Goal: Task Accomplishment & Management: Complete application form

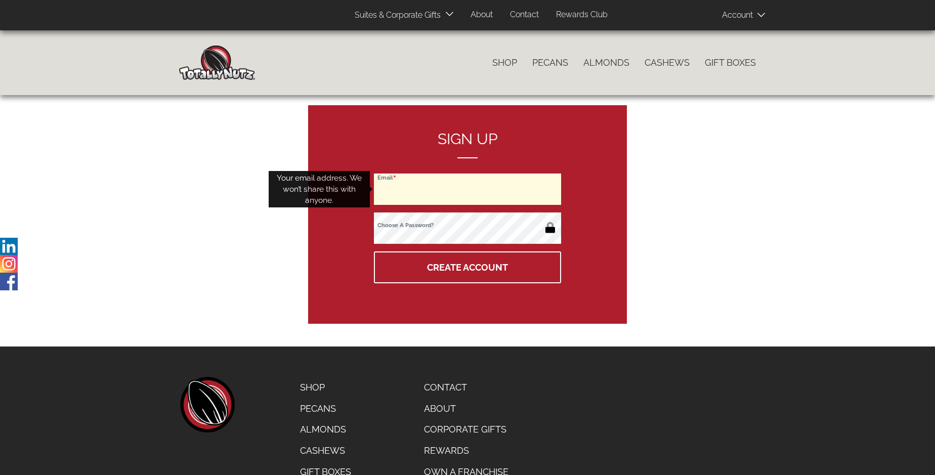
click at [467, 189] on input "Email" at bounding box center [467, 189] width 187 height 31
type input "[EMAIL_ADDRESS][DOMAIN_NAME]"
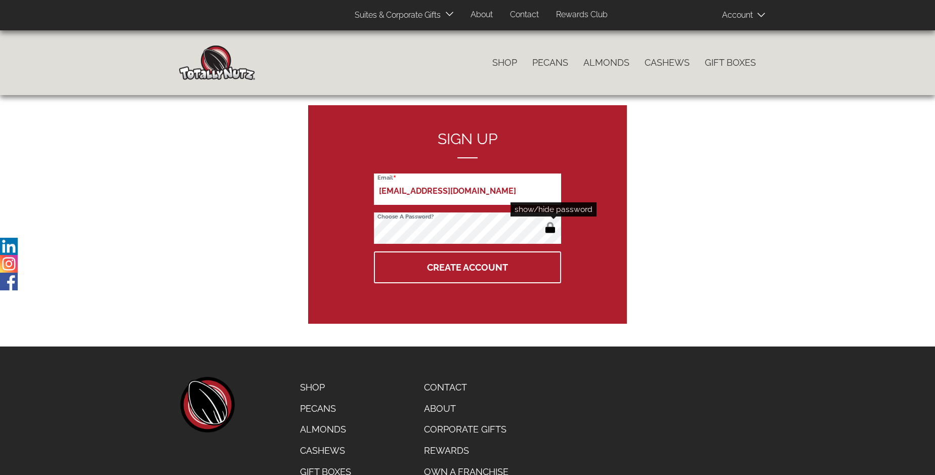
click at [550, 229] on button "button" at bounding box center [550, 229] width 17 height 16
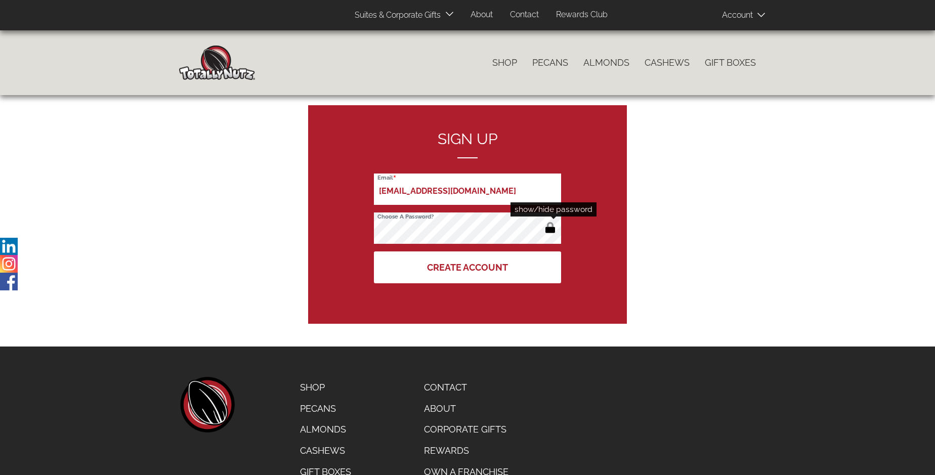
click at [467, 267] on button "Create Account" at bounding box center [467, 267] width 187 height 32
